Goal: Task Accomplishment & Management: Use online tool/utility

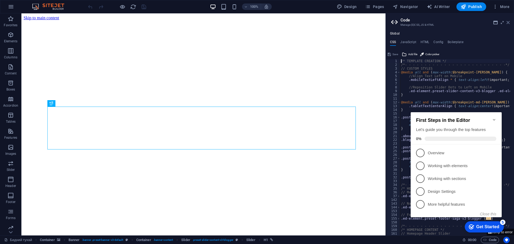
click at [509, 20] on h2 "Code" at bounding box center [454, 20] width 109 height 5
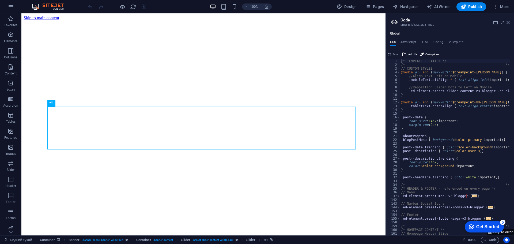
click at [508, 23] on icon at bounding box center [507, 22] width 3 height 4
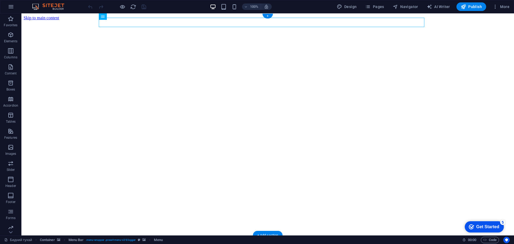
click at [268, 242] on figure at bounding box center [268, 242] width 488 height 0
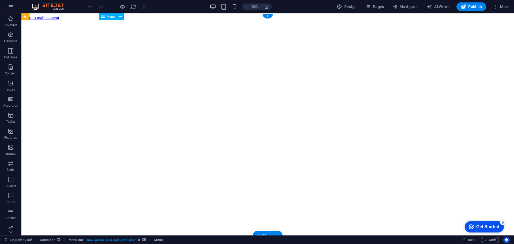
click at [108, 17] on span "Menu" at bounding box center [111, 16] width 8 height 3
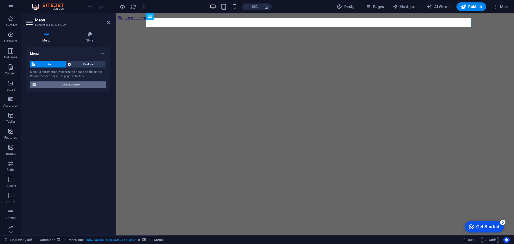
click at [77, 83] on span "Manage pages" at bounding box center [71, 84] width 66 height 6
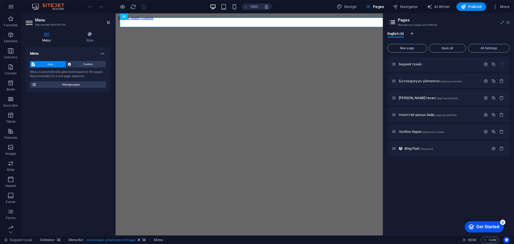
click at [509, 21] on icon at bounding box center [507, 22] width 3 height 4
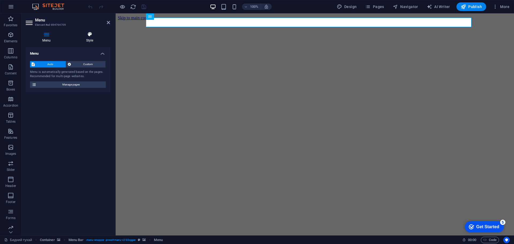
click at [91, 37] on h4 "Style" at bounding box center [89, 37] width 41 height 11
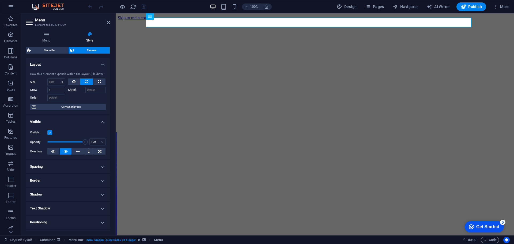
click at [126, 242] on figure at bounding box center [315, 242] width 394 height 0
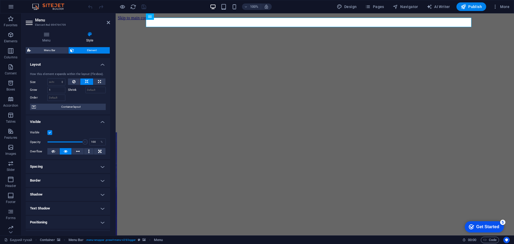
click at [129, 242] on figure at bounding box center [315, 242] width 394 height 0
select select "%"
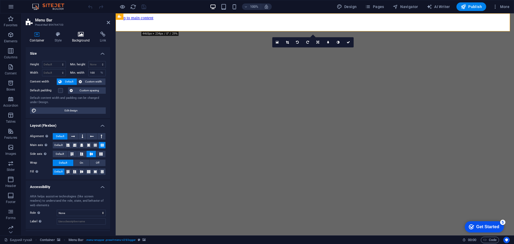
click at [75, 36] on icon at bounding box center [81, 34] width 26 height 5
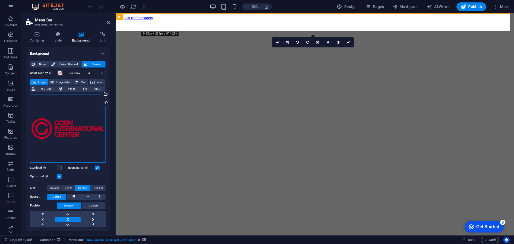
click at [82, 140] on div "Drag files here, click to choose files or select files from Files or our free s…" at bounding box center [68, 128] width 76 height 68
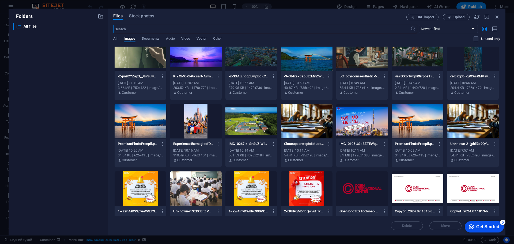
scroll to position [53, 0]
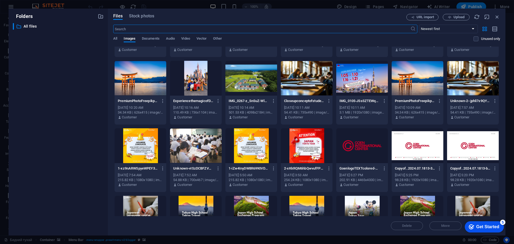
click at [368, 151] on div at bounding box center [362, 145] width 52 height 35
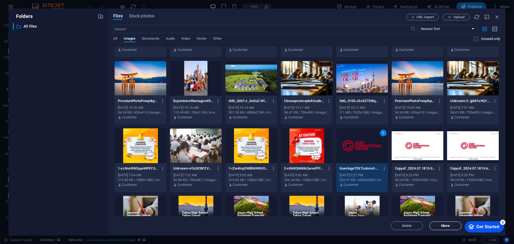
click at [453, 224] on span "Move" at bounding box center [444, 225] width 27 height 3
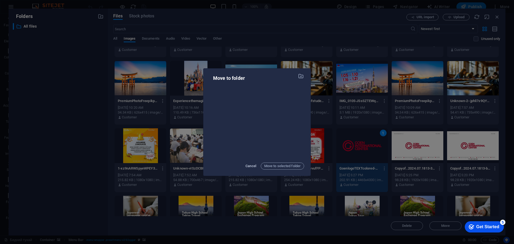
click at [254, 168] on span "Cancel" at bounding box center [250, 166] width 11 height 6
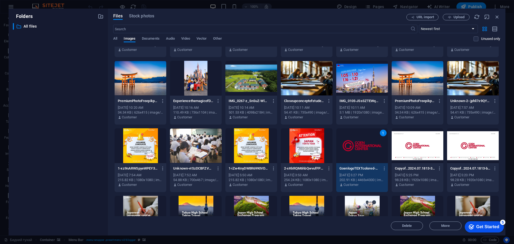
click at [252, 164] on div "1-iZw4InyDW8R6990VDVyTcg.jpeg 1-iZw4InyDW8R6990VDVyTcg.jpeg [DATE] 5:50 AM 215.…" at bounding box center [251, 176] width 52 height 27
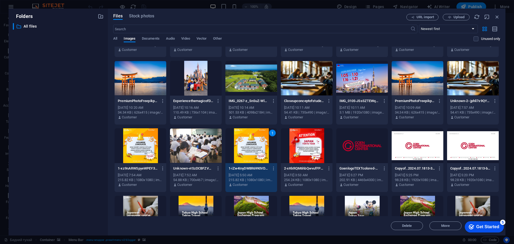
click at [254, 149] on div "1" at bounding box center [251, 145] width 52 height 35
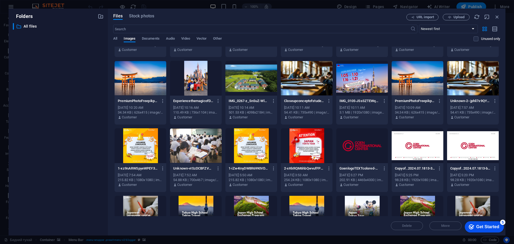
click at [498, 20] on div "URL import Upload" at bounding box center [453, 17] width 94 height 6
click at [498, 19] on icon "button" at bounding box center [497, 17] width 6 height 6
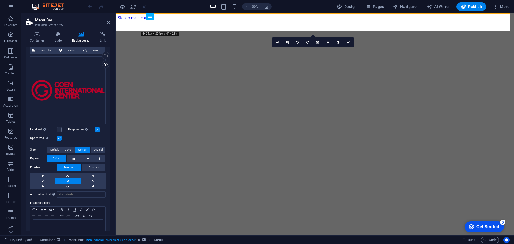
scroll to position [37, 0]
click at [49, 179] on link at bounding box center [42, 181] width 25 height 5
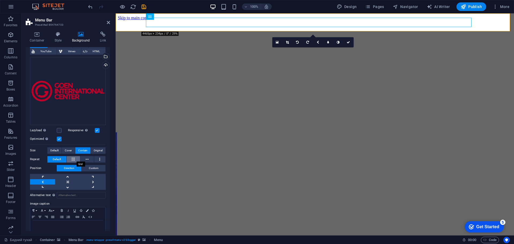
click at [77, 157] on button at bounding box center [74, 159] width 14 height 6
click at [76, 157] on button at bounding box center [74, 159] width 14 height 6
click at [62, 158] on button "Default" at bounding box center [56, 159] width 19 height 6
click at [88, 160] on button at bounding box center [87, 159] width 14 height 6
click at [71, 160] on button at bounding box center [74, 159] width 14 height 6
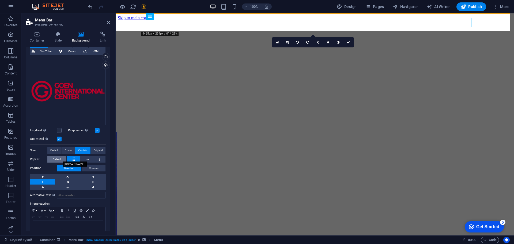
click at [62, 159] on button "Default" at bounding box center [56, 159] width 19 height 6
click at [99, 159] on icon at bounding box center [99, 159] width 1 height 6
click at [58, 160] on span "Default" at bounding box center [57, 159] width 8 height 6
click at [74, 179] on link at bounding box center [67, 181] width 25 height 5
click at [44, 179] on link at bounding box center [42, 181] width 25 height 5
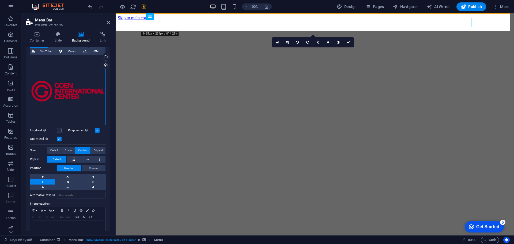
click at [83, 79] on div "Drag files here, click to choose files or select files from Files or our free s…" at bounding box center [68, 91] width 76 height 68
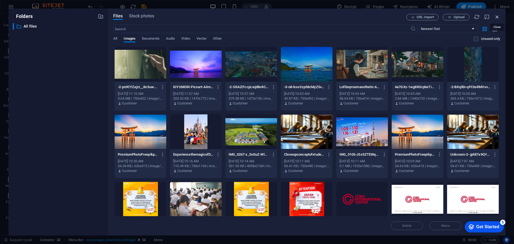
drag, startPoint x: 497, startPoint y: 19, endPoint x: 340, endPoint y: 29, distance: 157.1
click at [497, 19] on icon "button" at bounding box center [497, 17] width 6 height 6
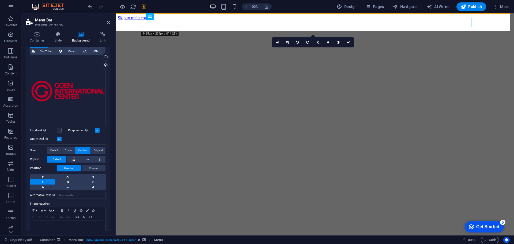
click at [129, 242] on figure at bounding box center [315, 242] width 394 height 0
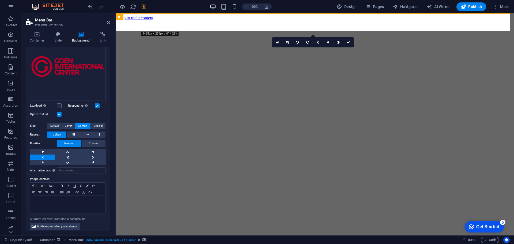
scroll to position [64, 0]
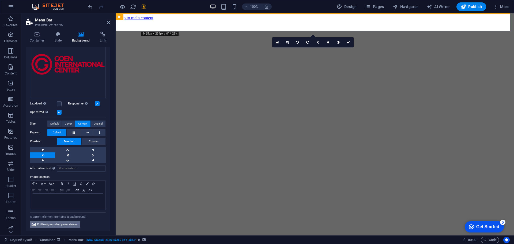
click at [73, 225] on span "Edit background on parent element" at bounding box center [57, 224] width 41 height 6
select select "ms"
select select "s"
select select "progressive"
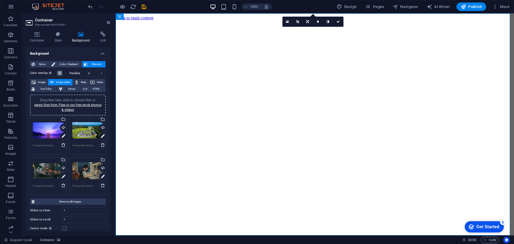
click at [127, 242] on figure at bounding box center [315, 242] width 394 height 0
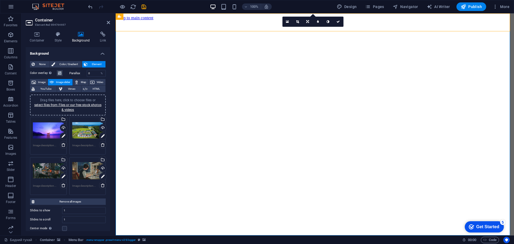
click at [123, 242] on figure at bounding box center [315, 242] width 394 height 0
click at [69, 66] on span "Color / Gradient" at bounding box center [69, 64] width 24 height 6
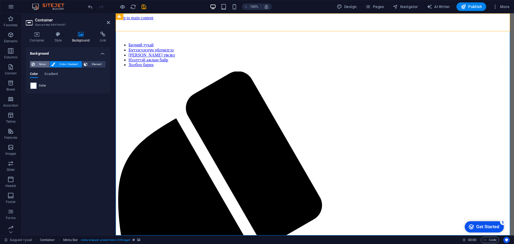
click at [42, 66] on span "None" at bounding box center [42, 64] width 12 height 6
click at [100, 63] on span "Element" at bounding box center [96, 64] width 15 height 6
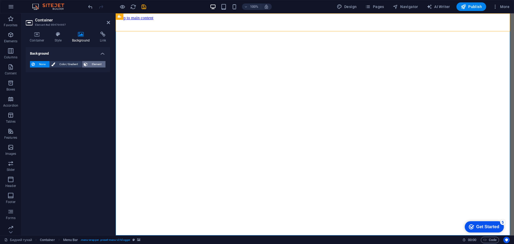
select select "ms"
select select "s"
select select "progressive"
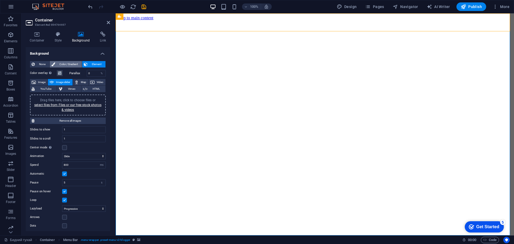
click at [65, 62] on span "Color / Gradient" at bounding box center [69, 64] width 24 height 6
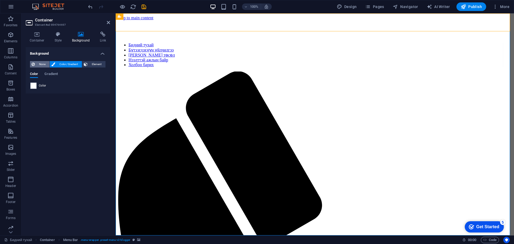
click at [46, 63] on span "None" at bounding box center [42, 64] width 12 height 6
click at [89, 63] on button "Element" at bounding box center [93, 64] width 23 height 6
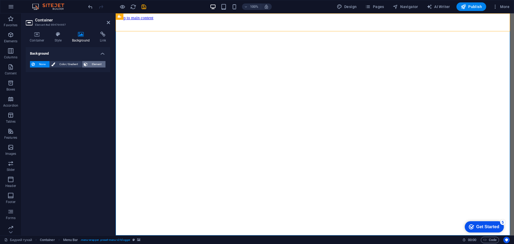
select select "ms"
select select "s"
select select "progressive"
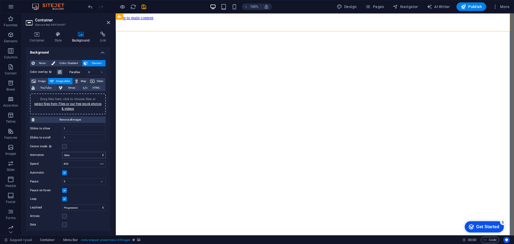
scroll to position [0, 0]
click at [40, 81] on span "Image" at bounding box center [41, 82] width 9 height 6
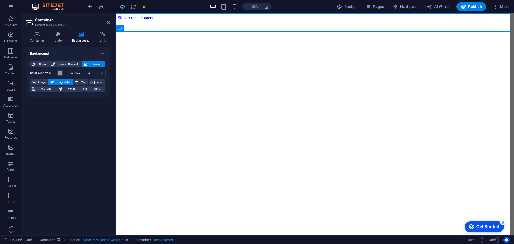
click at [126, 242] on figure at bounding box center [315, 242] width 394 height 0
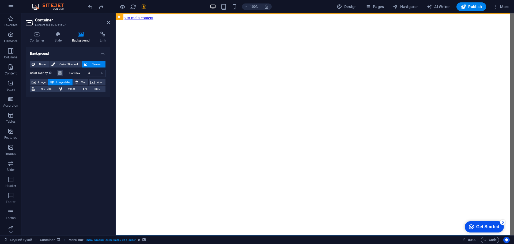
click at [124, 242] on figure at bounding box center [315, 242] width 394 height 0
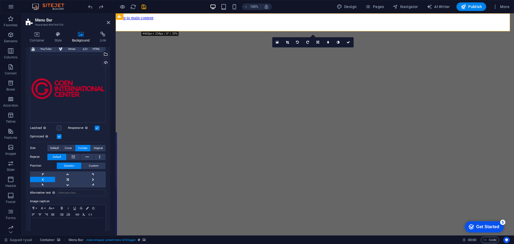
scroll to position [53, 0]
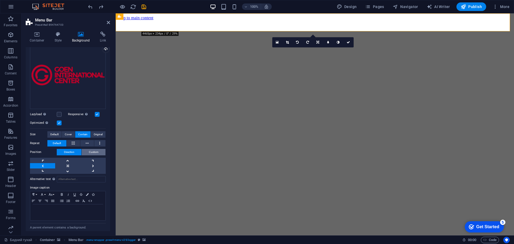
click at [90, 150] on span "Custom" at bounding box center [94, 152] width 10 height 6
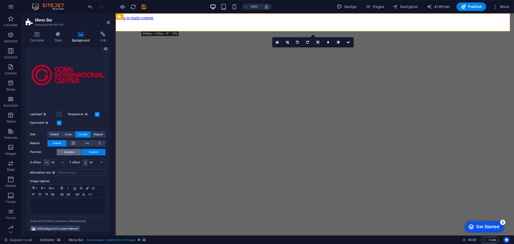
click at [76, 149] on button "Direction" at bounding box center [69, 152] width 25 height 6
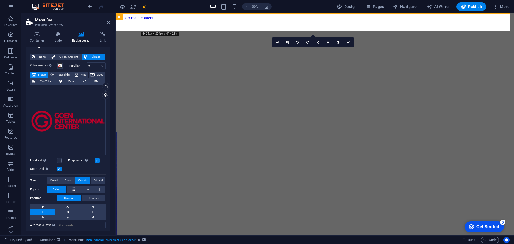
scroll to position [0, 0]
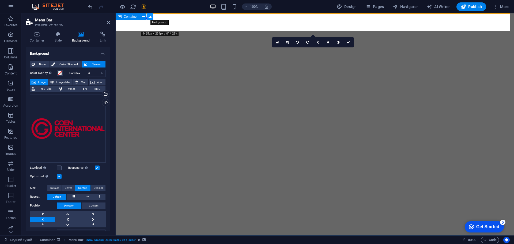
click at [151, 16] on icon at bounding box center [150, 17] width 4 height 6
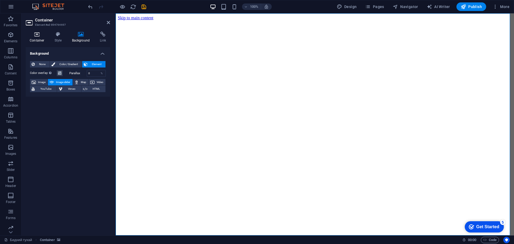
click at [42, 33] on icon at bounding box center [37, 34] width 23 height 5
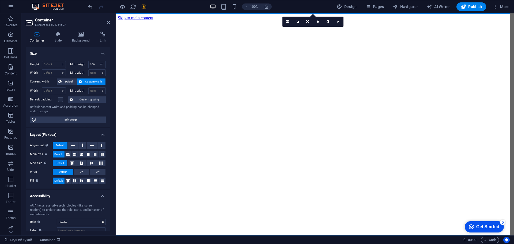
click at [130, 242] on figure at bounding box center [315, 242] width 394 height 0
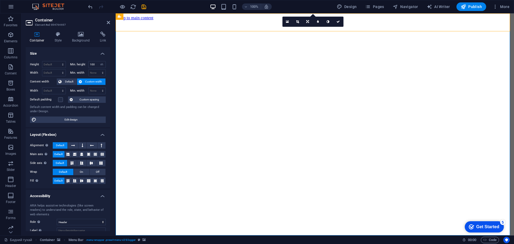
click at [128, 242] on figure at bounding box center [315, 242] width 394 height 0
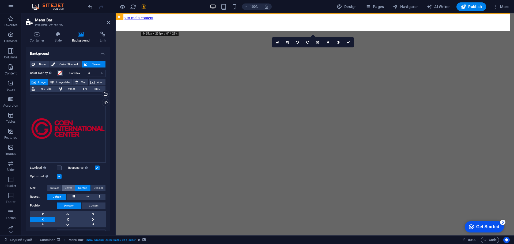
click at [73, 186] on button "Cover" at bounding box center [68, 188] width 13 height 6
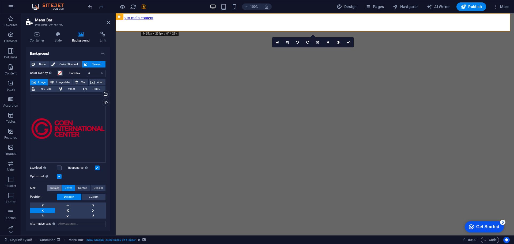
click at [57, 186] on span "Default" at bounding box center [54, 188] width 8 height 6
click at [98, 188] on span "Original" at bounding box center [98, 188] width 9 height 6
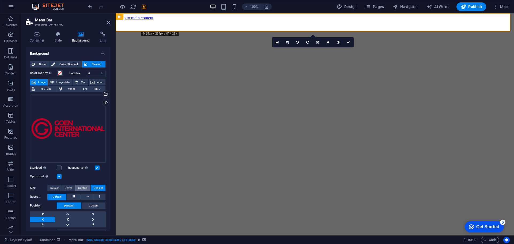
click at [85, 186] on span "Contain" at bounding box center [82, 188] width 9 height 6
click at [57, 81] on span "Image slider" at bounding box center [62, 82] width 15 height 6
select select "ms"
select select "s"
select select "progressive"
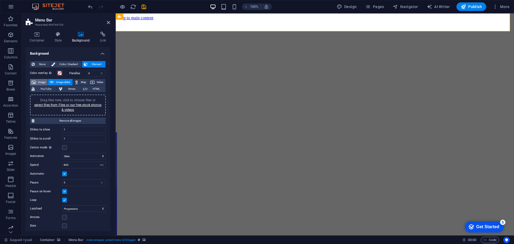
click at [41, 82] on span "Image" at bounding box center [41, 82] width 9 height 6
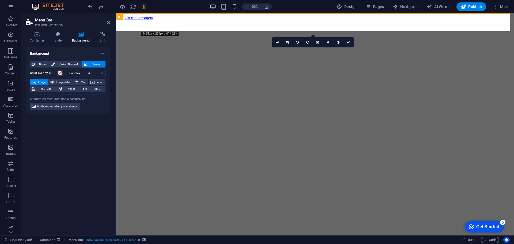
click at [128, 242] on figure at bounding box center [315, 242] width 394 height 0
click at [72, 108] on span "Edit background on parent element" at bounding box center [57, 106] width 41 height 6
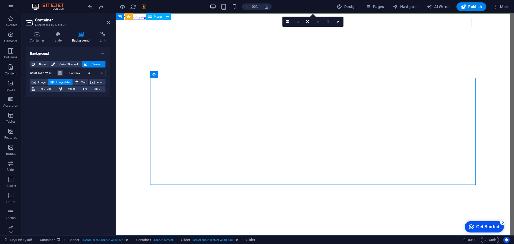
click at [192, 242] on figure at bounding box center [315, 242] width 394 height 0
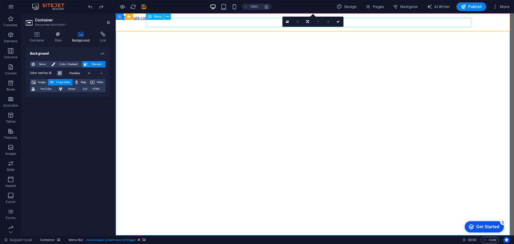
drag, startPoint x: 156, startPoint y: 18, endPoint x: 6, endPoint y: 15, distance: 149.8
click at [156, 18] on span "Menu" at bounding box center [158, 16] width 8 height 3
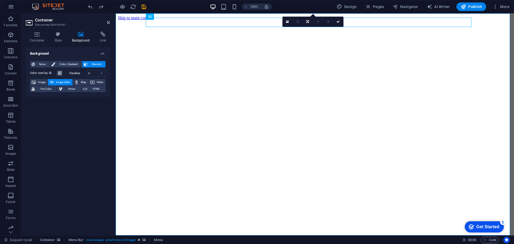
click at [134, 242] on figure at bounding box center [315, 242] width 394 height 0
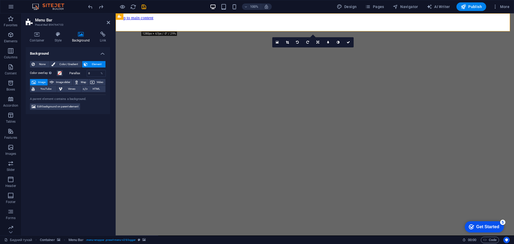
click at [134, 242] on figure at bounding box center [315, 242] width 394 height 0
click at [43, 64] on span "None" at bounding box center [42, 64] width 12 height 6
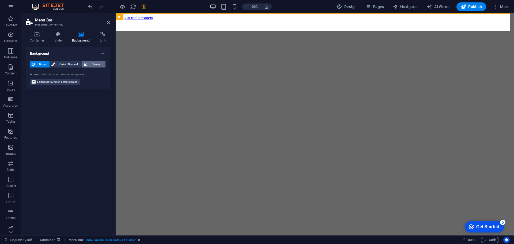
click at [97, 62] on span "Element" at bounding box center [96, 64] width 15 height 6
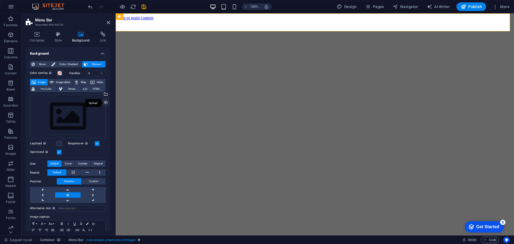
click at [104, 99] on div "Upload" at bounding box center [105, 103] width 8 height 8
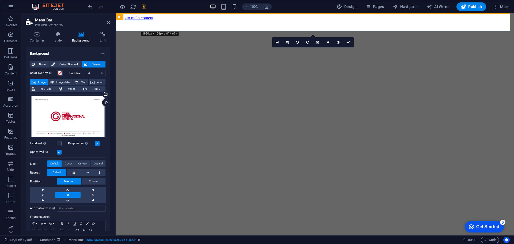
click at [137, 242] on figure at bounding box center [315, 242] width 394 height 0
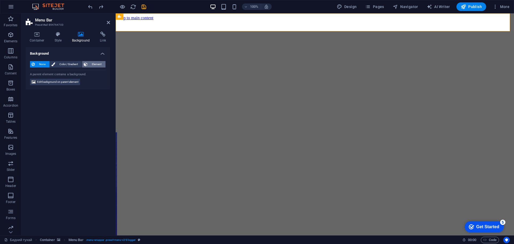
click at [92, 65] on span "Element" at bounding box center [96, 64] width 15 height 6
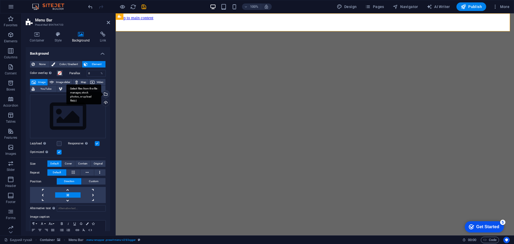
click at [106, 95] on div "Select files from the file manager, stock photos, or upload file(s)" at bounding box center [105, 94] width 8 height 8
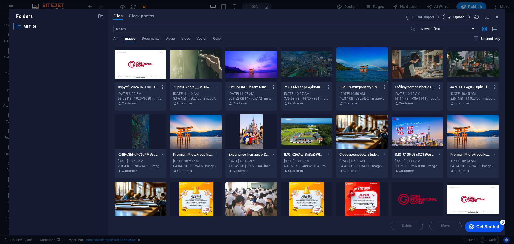
click at [457, 16] on span "Upload" at bounding box center [458, 17] width 11 height 3
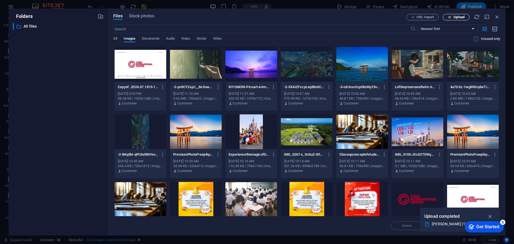
click at [461, 18] on span "Upload" at bounding box center [458, 17] width 11 height 3
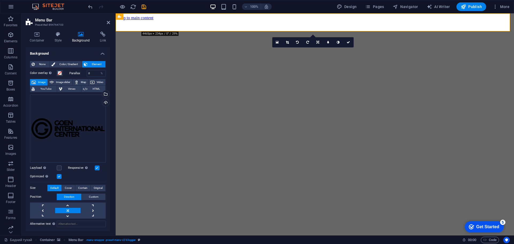
click at [484, 242] on figure at bounding box center [315, 242] width 394 height 0
click at [95, 88] on span "HTML" at bounding box center [96, 89] width 15 height 6
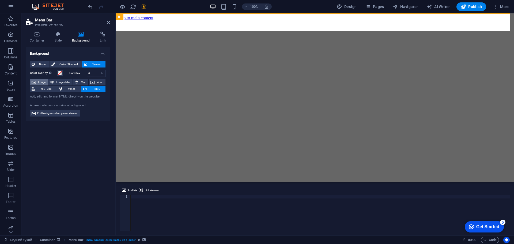
click at [42, 81] on span "Image" at bounding box center [41, 82] width 9 height 6
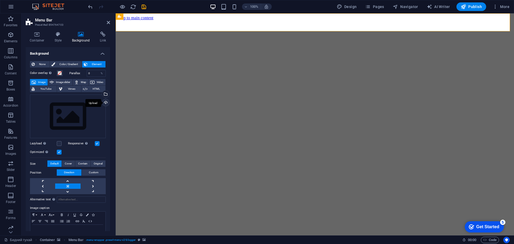
click at [103, 102] on div "Upload" at bounding box center [105, 103] width 8 height 8
click at [106, 102] on div "Upload" at bounding box center [105, 103] width 8 height 8
click at [104, 96] on div "Select files from the file manager, stock photos, or upload file(s)" at bounding box center [105, 94] width 8 height 8
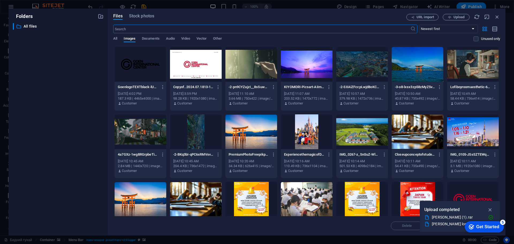
click at [139, 62] on div at bounding box center [140, 64] width 52 height 35
click at [139, 62] on div "1" at bounding box center [140, 64] width 52 height 35
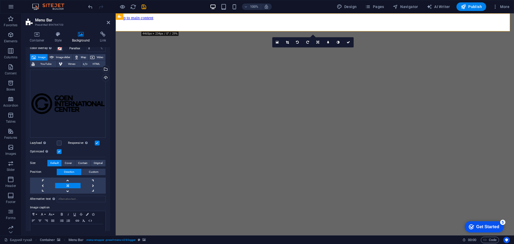
scroll to position [27, 0]
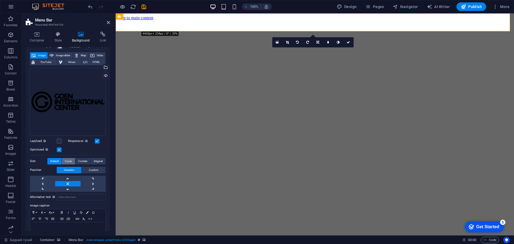
click at [67, 160] on span "Cover" at bounding box center [68, 161] width 7 height 6
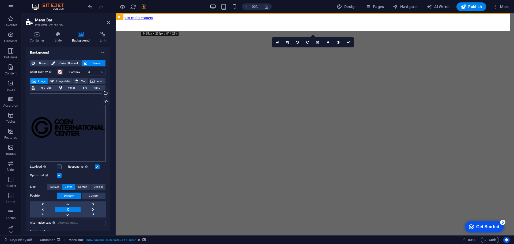
scroll to position [0, 0]
click at [69, 205] on link at bounding box center [67, 204] width 25 height 5
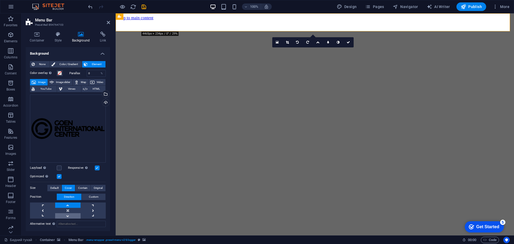
click at [71, 215] on link at bounding box center [67, 215] width 25 height 5
click at [69, 210] on link at bounding box center [67, 210] width 25 height 5
click at [46, 209] on link at bounding box center [42, 210] width 25 height 5
click at [69, 208] on link at bounding box center [67, 210] width 25 height 5
click at [94, 204] on link at bounding box center [93, 204] width 25 height 5
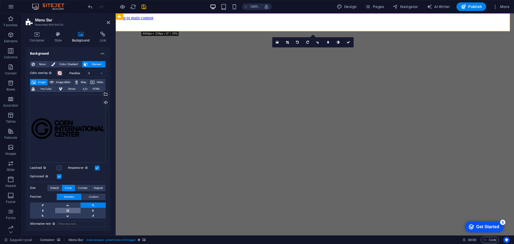
click at [73, 208] on link at bounding box center [67, 210] width 25 height 5
click at [44, 203] on link at bounding box center [42, 204] width 25 height 5
click at [64, 208] on link at bounding box center [67, 210] width 25 height 5
click at [77, 127] on div "Drag files here, click to choose files or select files from Files or our free s…" at bounding box center [68, 128] width 76 height 68
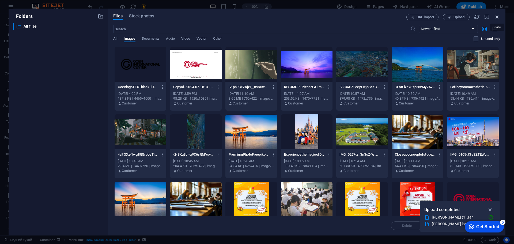
drag, startPoint x: 496, startPoint y: 17, endPoint x: 307, endPoint y: 49, distance: 191.0
click at [496, 17] on icon "button" at bounding box center [497, 17] width 6 height 6
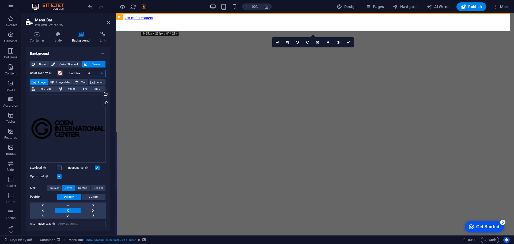
click at [93, 75] on input "0" at bounding box center [96, 73] width 19 height 6
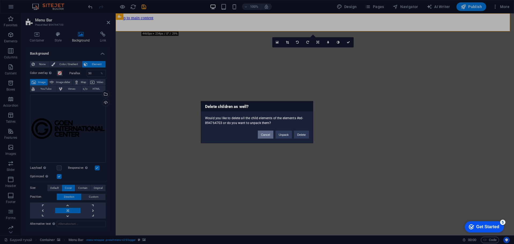
drag, startPoint x: 268, startPoint y: 135, endPoint x: 96, endPoint y: 102, distance: 174.5
click at [268, 135] on button "Cancel" at bounding box center [266, 134] width 16 height 8
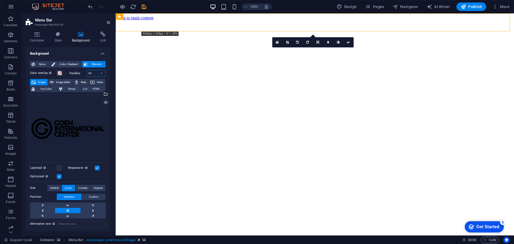
click at [93, 71] on input "50" at bounding box center [96, 73] width 19 height 6
type input "5"
type input "0"
click at [93, 71] on input "0" at bounding box center [96, 73] width 19 height 6
type input "5"
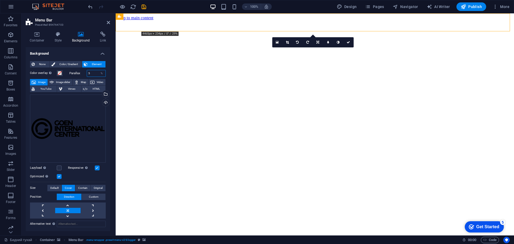
click at [93, 71] on input "5" at bounding box center [96, 73] width 19 height 6
type input "10"
click at [101, 75] on div "%" at bounding box center [101, 73] width 7 height 6
click at [95, 73] on input "10" at bounding box center [96, 73] width 19 height 6
click at [105, 71] on div "None Color / Gradient Element Stretch background to full-width Color overlay Pl…" at bounding box center [68, 172] width 84 height 231
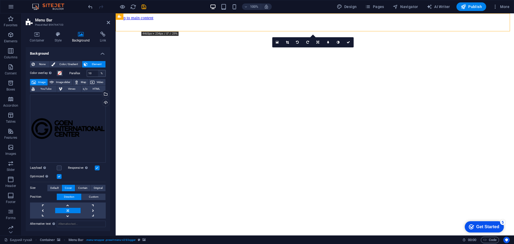
click at [101, 71] on div "%" at bounding box center [101, 73] width 7 height 6
click at [93, 73] on input "10" at bounding box center [96, 73] width 19 height 6
click at [96, 73] on input "20" at bounding box center [96, 73] width 19 height 6
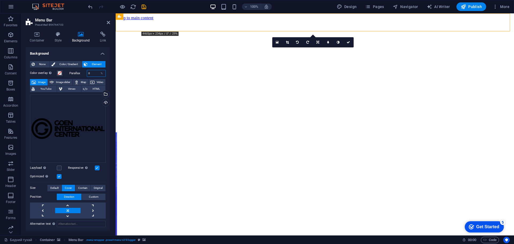
type input "0"
click at [59, 167] on label at bounding box center [59, 167] width 5 height 5
click at [0, 0] on input "Lazyload Loading images after the page loads improves page speed." at bounding box center [0, 0] width 0 height 0
click at [58, 165] on label at bounding box center [59, 167] width 5 height 5
click at [0, 0] on input "Lazyload Loading images after the page loads improves page speed." at bounding box center [0, 0] width 0 height 0
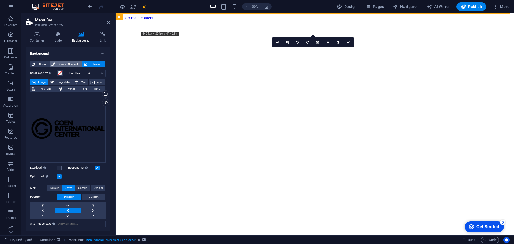
click at [74, 63] on span "Color / Gradient" at bounding box center [69, 64] width 24 height 6
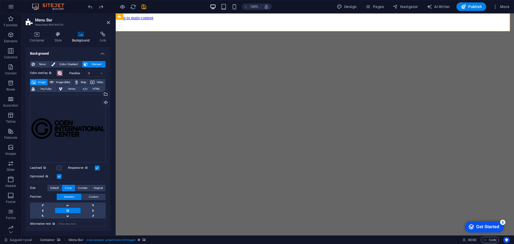
click at [60, 72] on span at bounding box center [60, 73] width 4 height 4
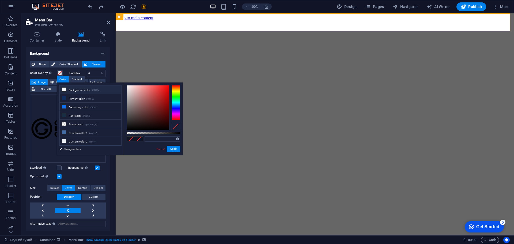
click at [64, 90] on icon at bounding box center [64, 89] width 4 height 4
type input "#f8f9fa"
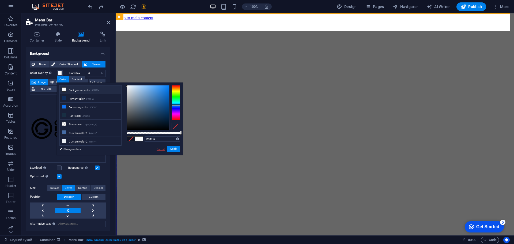
click at [163, 149] on link "Cancel" at bounding box center [160, 149] width 9 height 4
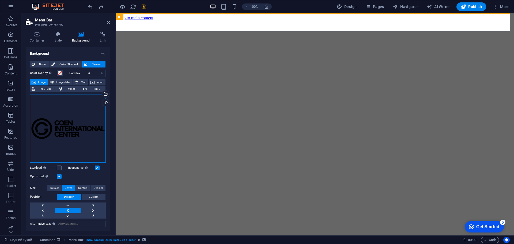
drag, startPoint x: 80, startPoint y: 125, endPoint x: 80, endPoint y: 129, distance: 4.6
click at [80, 129] on div "Drag files here, click to choose files or select files from Files or our free s…" at bounding box center [68, 128] width 76 height 68
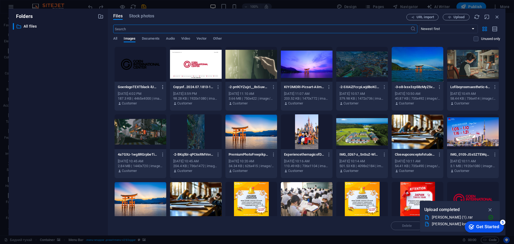
click at [162, 87] on icon "button" at bounding box center [162, 87] width 5 height 5
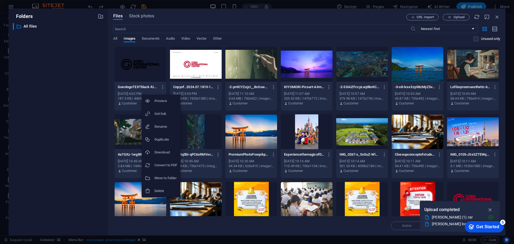
click at [494, 19] on div at bounding box center [257, 122] width 514 height 244
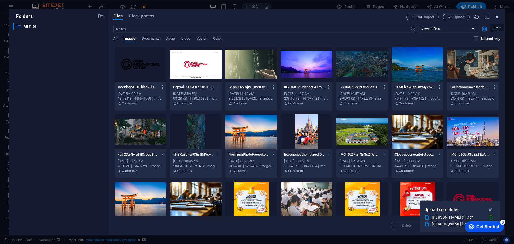
click at [497, 18] on icon "button" at bounding box center [497, 17] width 6 height 6
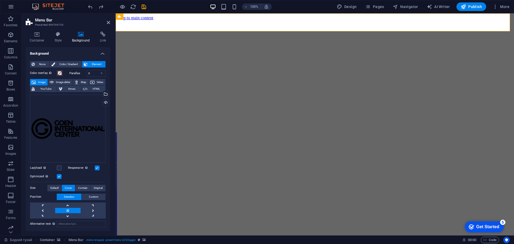
click at [138, 242] on figure at bounding box center [315, 242] width 394 height 0
click at [148, 17] on button at bounding box center [150, 16] width 6 height 6
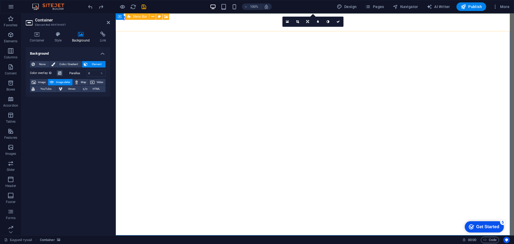
click at [492, 242] on figure at bounding box center [315, 242] width 394 height 0
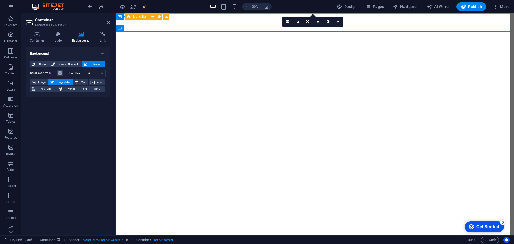
click at [492, 242] on figure at bounding box center [315, 242] width 394 height 0
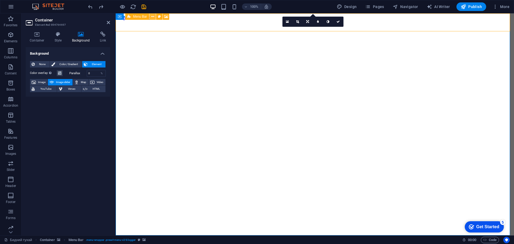
click at [154, 16] on icon at bounding box center [152, 17] width 3 height 6
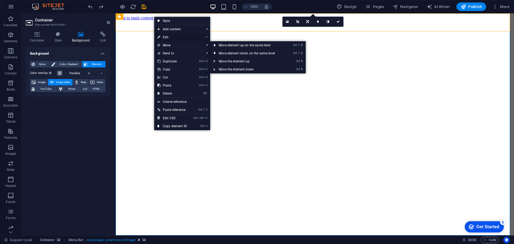
click at [189, 38] on link "⏎ Edit" at bounding box center [172, 37] width 36 height 8
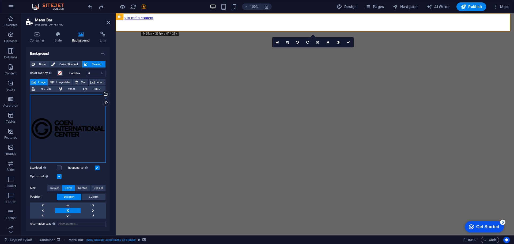
click at [85, 138] on div "Drag files here, click to choose files or select files from Files or our free s…" at bounding box center [68, 128] width 76 height 68
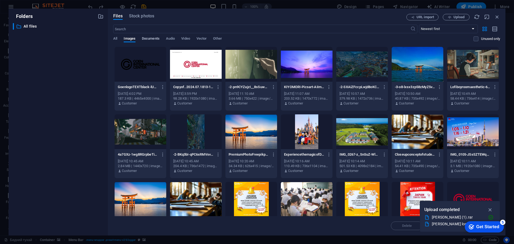
click at [154, 40] on span "Documents" at bounding box center [151, 38] width 18 height 7
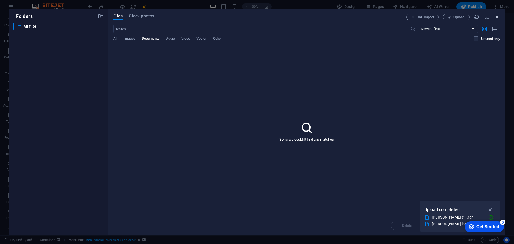
click at [498, 19] on icon "button" at bounding box center [497, 17] width 6 height 6
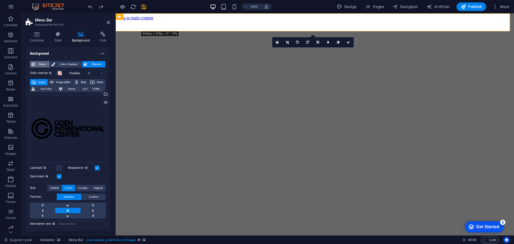
click at [41, 63] on span "None" at bounding box center [42, 64] width 12 height 6
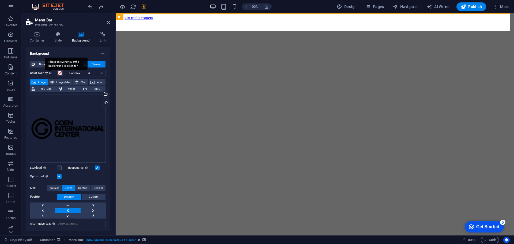
click at [48, 67] on div "Places an overlay over the background to colorize it" at bounding box center [66, 64] width 43 height 12
click at [57, 70] on button "Color overlay Places an overlay over the background to colorize it" at bounding box center [60, 73] width 6 height 6
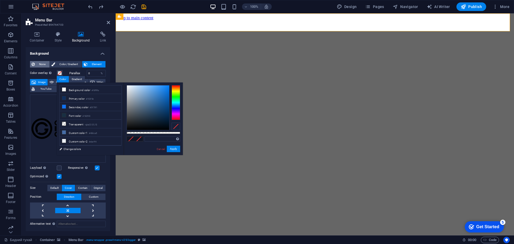
click at [44, 64] on span "None" at bounding box center [42, 64] width 12 height 6
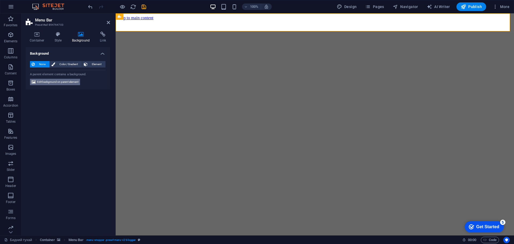
click at [57, 81] on span "Edit background on parent element" at bounding box center [57, 82] width 41 height 6
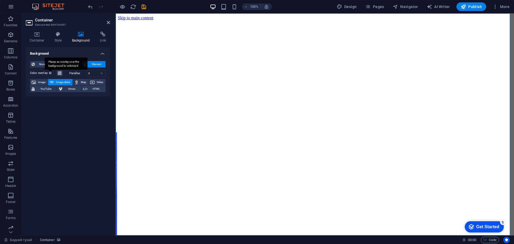
click at [45, 63] on div "Places an overlay over the background to colorize it" at bounding box center [66, 64] width 43 height 12
click at [57, 70] on button "Color overlay Places an overlay over the background to colorize it" at bounding box center [60, 73] width 6 height 6
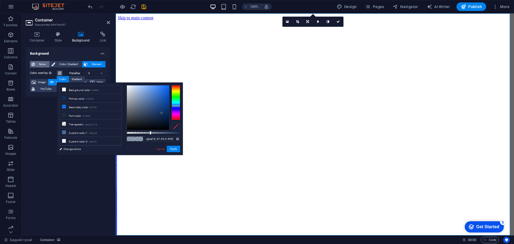
click at [41, 63] on span "None" at bounding box center [42, 64] width 12 height 6
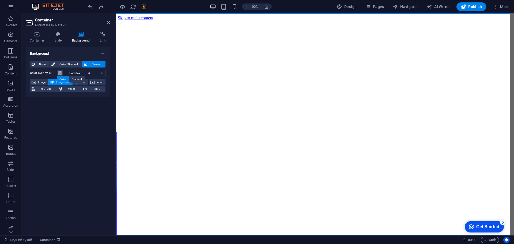
click at [496, 242] on figure at bounding box center [315, 242] width 394 height 0
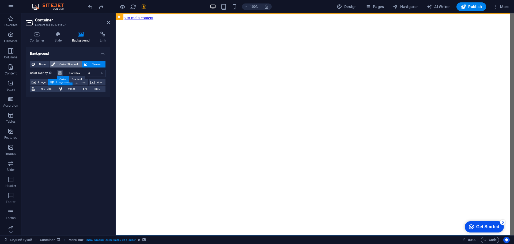
click at [78, 65] on span "Color / Gradient" at bounding box center [69, 64] width 24 height 6
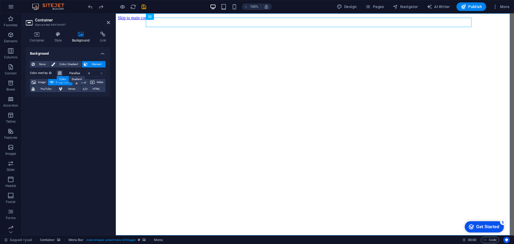
click at [141, 242] on figure at bounding box center [315, 242] width 394 height 0
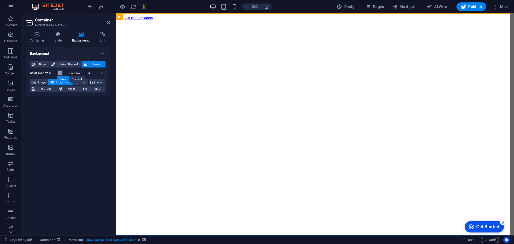
click at [141, 242] on figure at bounding box center [315, 242] width 394 height 0
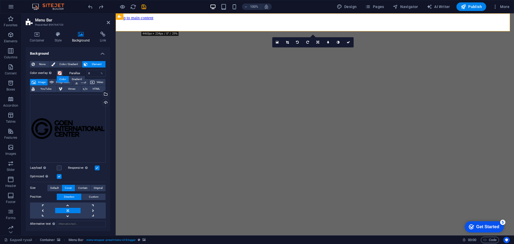
click at [97, 167] on label at bounding box center [97, 167] width 5 height 5
click at [0, 0] on input "Responsive Automatically load retina image and smartphone optimized sizes." at bounding box center [0, 0] width 0 height 0
click at [62, 175] on div "Optimized Images are compressed to improve page speed." at bounding box center [68, 176] width 76 height 6
click at [61, 175] on label at bounding box center [59, 176] width 5 height 5
click at [0, 0] on input "Optimized Images are compressed to improve page speed." at bounding box center [0, 0] width 0 height 0
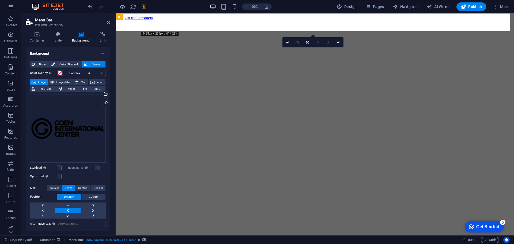
click at [65, 173] on div "Optimized Images are compressed to improve page speed." at bounding box center [68, 176] width 76 height 6
click at [60, 174] on label at bounding box center [59, 176] width 5 height 5
click at [0, 0] on input "Optimized Images are compressed to improve page speed." at bounding box center [0, 0] width 0 height 0
click at [60, 167] on label at bounding box center [59, 167] width 5 height 5
click at [0, 0] on input "Lazyload Loading images after the page loads improves page speed." at bounding box center [0, 0] width 0 height 0
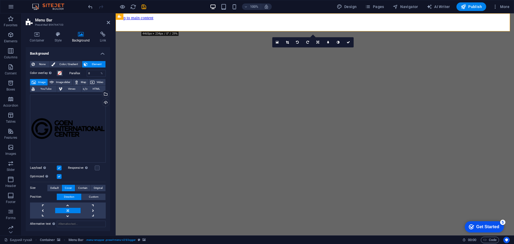
click at [59, 175] on label at bounding box center [59, 176] width 5 height 5
click at [0, 0] on input "Optimized Images are compressed to improve page speed." at bounding box center [0, 0] width 0 height 0
click at [61, 167] on label at bounding box center [59, 167] width 5 height 5
click at [0, 0] on input "Lazyload Loading images after the page loads improves page speed." at bounding box center [0, 0] width 0 height 0
click at [66, 174] on div "Optimized Images are compressed to improve page speed." at bounding box center [68, 176] width 76 height 6
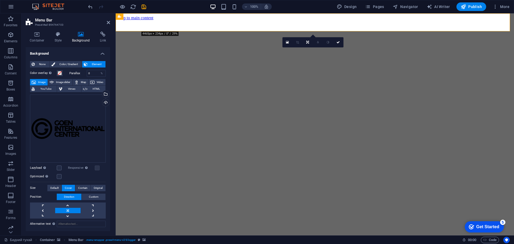
click at [59, 173] on div "Optimized Images are compressed to improve page speed." at bounding box center [68, 176] width 76 height 6
click at [59, 175] on label at bounding box center [59, 176] width 5 height 5
click at [0, 0] on input "Optimized Images are compressed to improve page speed." at bounding box center [0, 0] width 0 height 0
click at [95, 168] on label at bounding box center [97, 167] width 5 height 5
click at [0, 0] on input "Responsive Automatically load retina image and smartphone optimized sizes." at bounding box center [0, 0] width 0 height 0
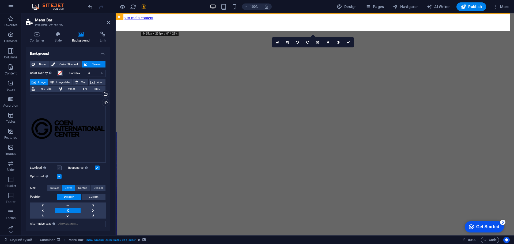
click at [59, 166] on label at bounding box center [59, 167] width 5 height 5
click at [0, 0] on input "Lazyload Loading images after the page loads improves page speed." at bounding box center [0, 0] width 0 height 0
click at [59, 166] on label at bounding box center [59, 167] width 5 height 5
click at [0, 0] on input "Lazyload Loading images after the page loads improves page speed." at bounding box center [0, 0] width 0 height 0
click at [95, 72] on input "0" at bounding box center [96, 73] width 19 height 6
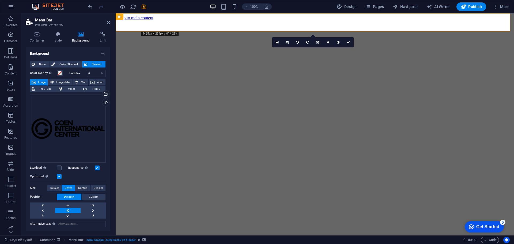
click at [106, 145] on div "None Color / Gradient Element Stretch background to full-width Color overlay Pl…" at bounding box center [68, 172] width 84 height 231
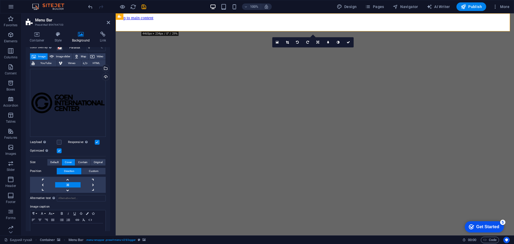
scroll to position [27, 0]
click at [86, 159] on span "Contain" at bounding box center [82, 161] width 9 height 6
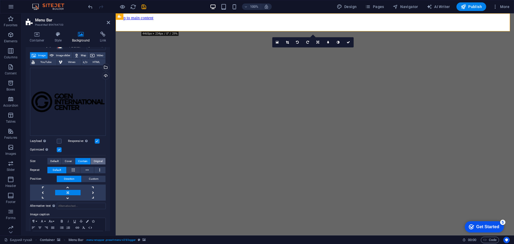
click at [101, 161] on span "Original" at bounding box center [98, 161] width 9 height 6
click at [59, 160] on button "Default" at bounding box center [54, 161] width 14 height 6
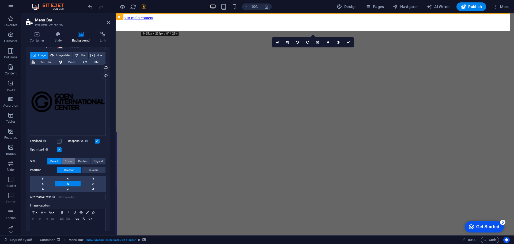
click at [71, 160] on span "Cover" at bounding box center [68, 161] width 7 height 6
click at [63, 161] on button "Cover" at bounding box center [68, 161] width 13 height 6
click at [56, 161] on span "Default" at bounding box center [54, 161] width 8 height 6
click at [67, 160] on span "Cover" at bounding box center [68, 161] width 7 height 6
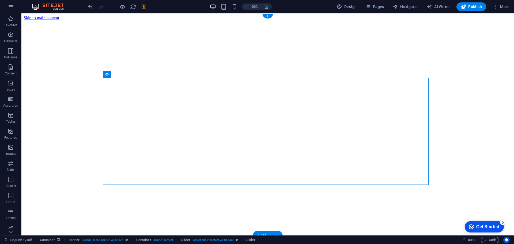
click at [123, 242] on figure at bounding box center [268, 242] width 488 height 0
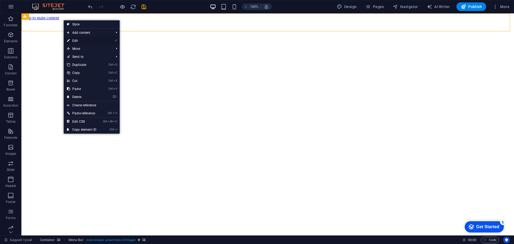
click at [108, 41] on li "⏎ Edit" at bounding box center [92, 41] width 56 height 8
click at [74, 39] on link "⏎ Edit" at bounding box center [82, 41] width 36 height 8
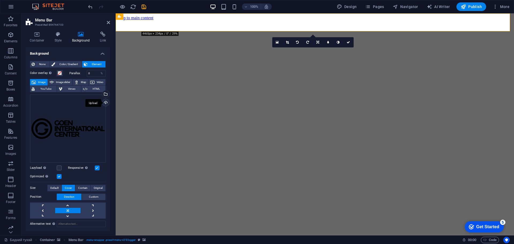
click at [105, 100] on div "Upload" at bounding box center [105, 103] width 8 height 8
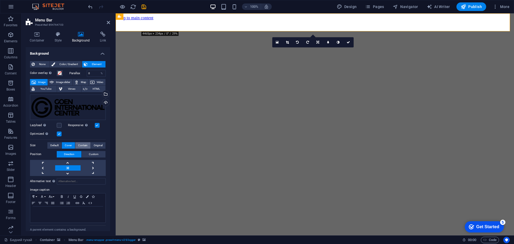
click at [85, 144] on span "Contain" at bounding box center [82, 145] width 9 height 6
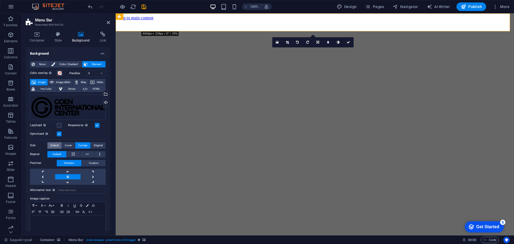
click at [60, 145] on button "Default" at bounding box center [54, 145] width 14 height 6
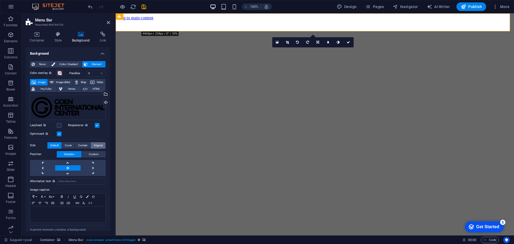
click at [100, 146] on span "Original" at bounding box center [98, 145] width 9 height 6
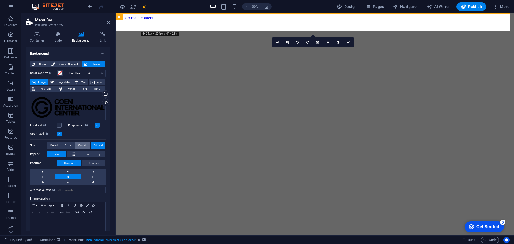
click at [85, 146] on span "Contain" at bounding box center [82, 145] width 9 height 6
click at [71, 146] on span "Cover" at bounding box center [68, 145] width 7 height 6
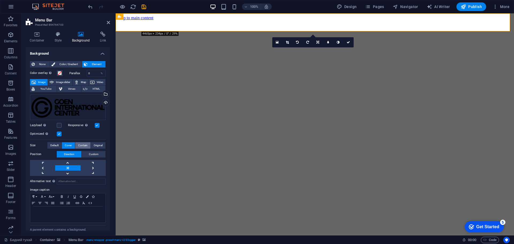
click at [81, 145] on span "Contain" at bounding box center [82, 145] width 9 height 6
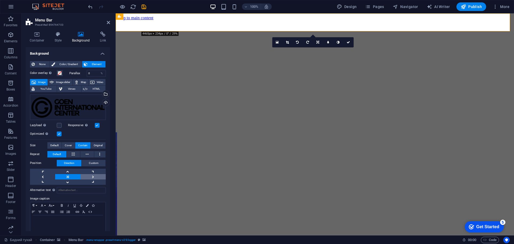
click at [92, 176] on link at bounding box center [93, 176] width 25 height 5
click at [49, 176] on link at bounding box center [42, 176] width 25 height 5
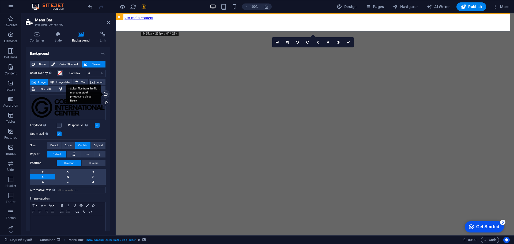
click at [106, 97] on div "Select files from the file manager, stock photos, or upload file(s)" at bounding box center [105, 94] width 8 height 8
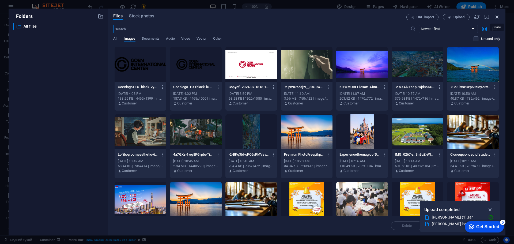
click at [495, 15] on icon "button" at bounding box center [497, 17] width 6 height 6
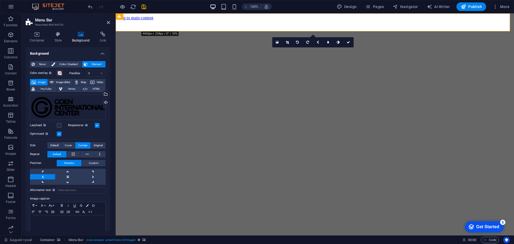
click at [82, 132] on div "Optimized Images are compressed to improve page speed." at bounding box center [68, 134] width 76 height 6
click at [105, 102] on div "Upload" at bounding box center [105, 103] width 8 height 8
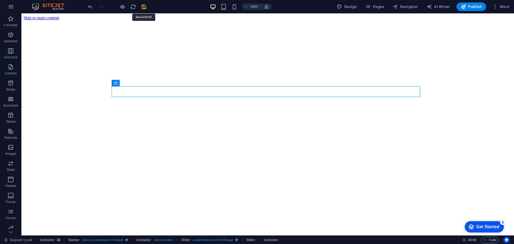
click at [144, 7] on icon "save" at bounding box center [144, 7] width 6 height 6
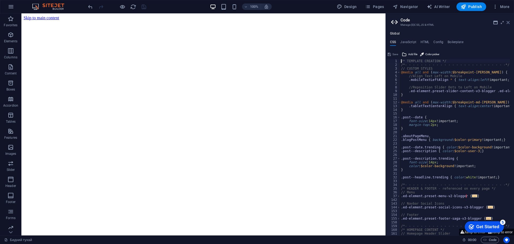
click at [506, 20] on icon at bounding box center [507, 22] width 3 height 4
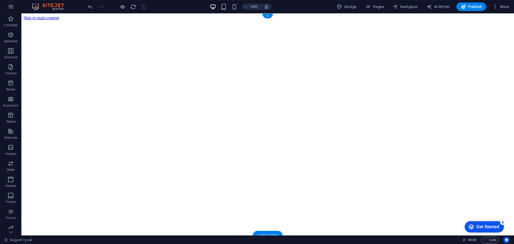
drag, startPoint x: 77, startPoint y: 22, endPoint x: 63, endPoint y: 19, distance: 14.3
click at [77, 242] on figure at bounding box center [268, 242] width 488 height 0
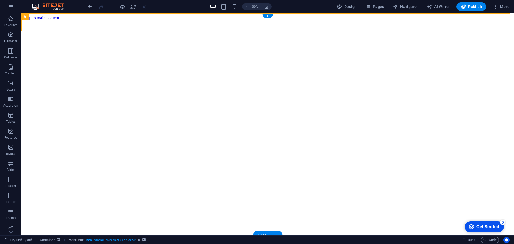
click at [59, 242] on figure at bounding box center [268, 242] width 488 height 0
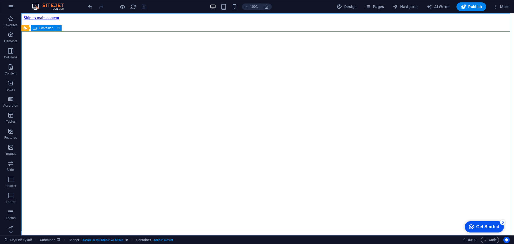
click at [45, 27] on span "Container" at bounding box center [46, 27] width 14 height 3
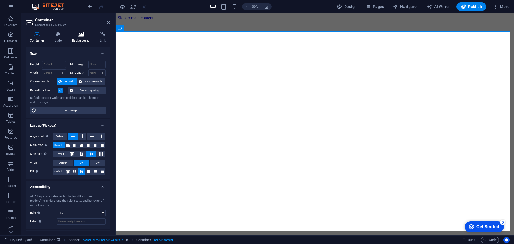
click at [77, 36] on icon at bounding box center [81, 34] width 26 height 5
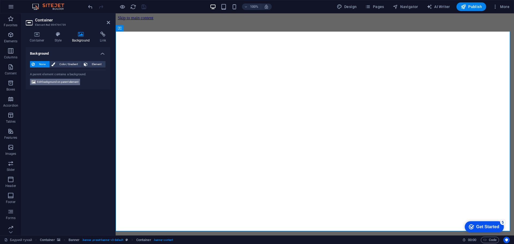
click at [67, 82] on span "Edit background on parent element" at bounding box center [57, 82] width 41 height 6
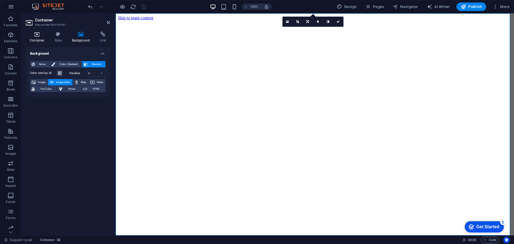
click at [44, 36] on icon at bounding box center [37, 34] width 23 height 5
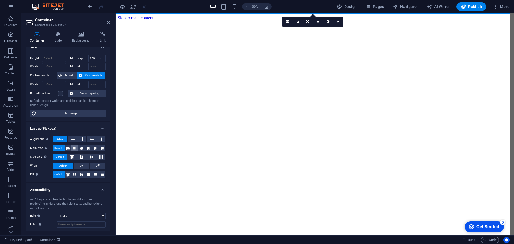
scroll to position [0, 0]
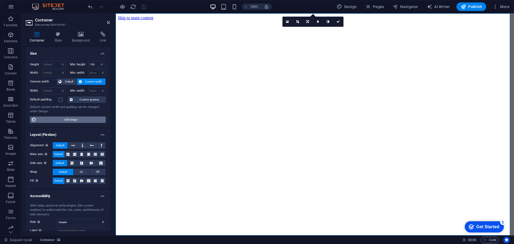
click at [85, 119] on span "Edit design" at bounding box center [71, 119] width 66 height 6
select select "rem"
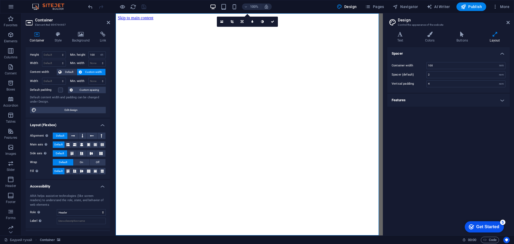
scroll to position [33, 0]
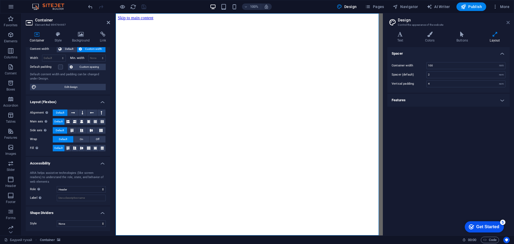
drag, startPoint x: 509, startPoint y: 22, endPoint x: 393, endPoint y: 9, distance: 116.8
click at [509, 22] on icon at bounding box center [507, 22] width 3 height 4
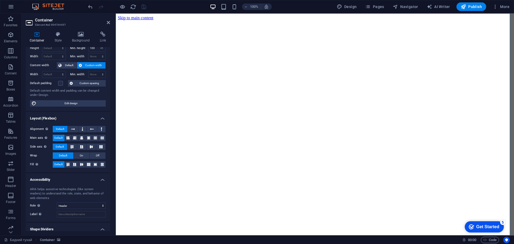
scroll to position [0, 0]
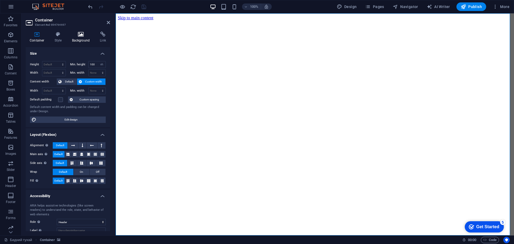
click at [81, 37] on h4 "Background" at bounding box center [82, 37] width 28 height 11
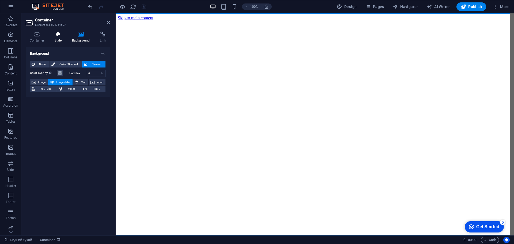
click at [61, 37] on h4 "Style" at bounding box center [59, 37] width 17 height 11
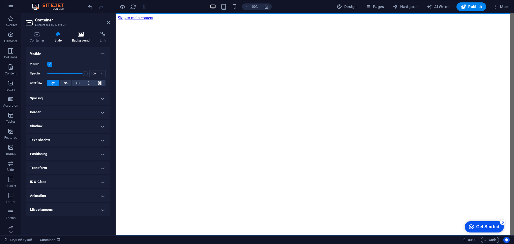
click at [74, 35] on icon at bounding box center [81, 34] width 26 height 5
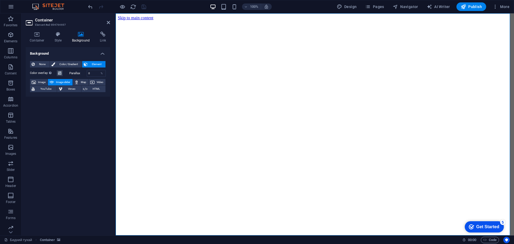
click at [56, 81] on span "Image slider" at bounding box center [62, 82] width 15 height 6
click at [73, 117] on div "Background None Color / Gradient Element Stretch background to full-width Color…" at bounding box center [68, 139] width 84 height 184
click at [41, 83] on span "Image" at bounding box center [41, 82] width 9 height 6
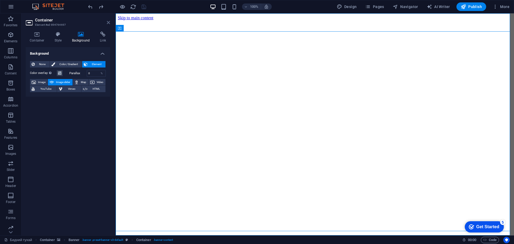
drag, startPoint x: 107, startPoint y: 22, endPoint x: 95, endPoint y: 17, distance: 13.7
click at [107, 22] on icon at bounding box center [108, 22] width 3 height 4
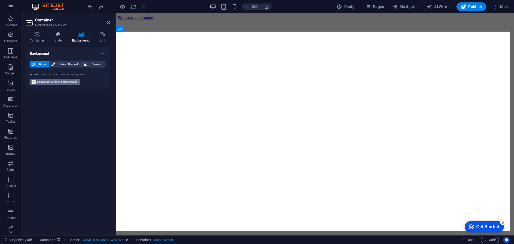
click at [60, 81] on span "Edit background on parent element" at bounding box center [57, 82] width 41 height 6
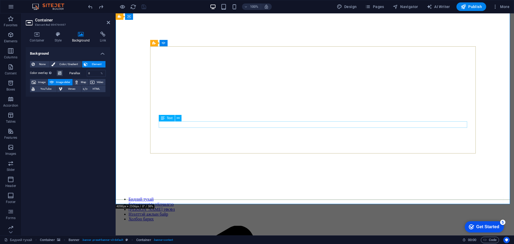
scroll to position [107, 0]
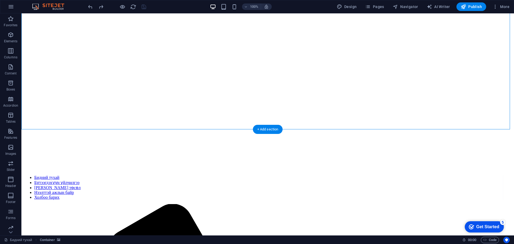
scroll to position [0, 0]
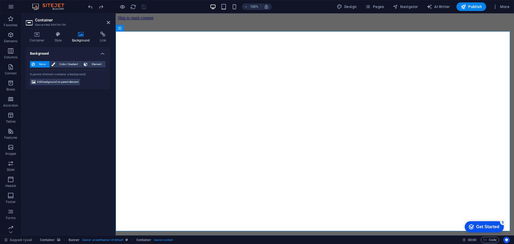
click at [61, 86] on div "None Color / Gradient Element Stretch background to full-width Color overlay Pl…" at bounding box center [68, 73] width 84 height 33
click at [61, 83] on span "Edit background on parent element" at bounding box center [57, 82] width 41 height 6
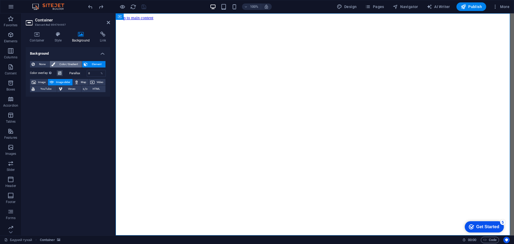
click at [77, 64] on span "Color / Gradient" at bounding box center [69, 64] width 24 height 6
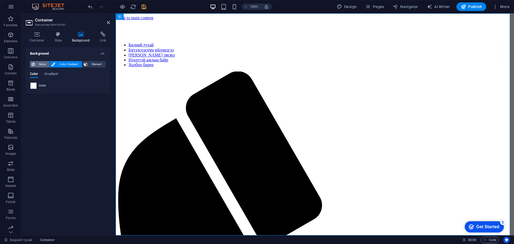
click at [45, 63] on span "None" at bounding box center [42, 64] width 12 height 6
click at [48, 40] on h4 "Container" at bounding box center [38, 37] width 25 height 11
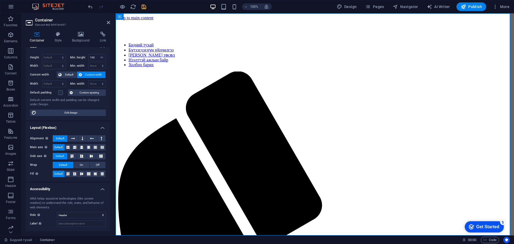
scroll to position [6, 0]
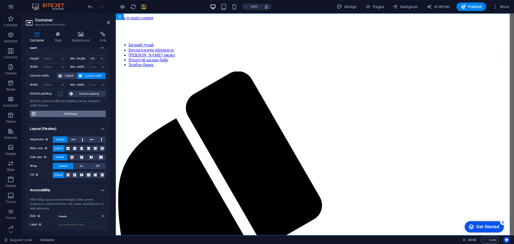
click at [70, 113] on span "Edit design" at bounding box center [71, 113] width 66 height 6
select select "rem"
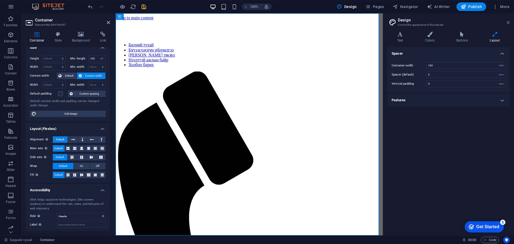
click at [509, 21] on icon at bounding box center [507, 22] width 3 height 4
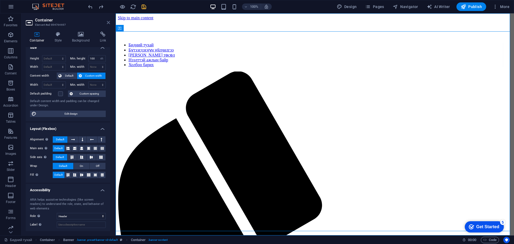
click at [109, 21] on icon at bounding box center [108, 22] width 3 height 4
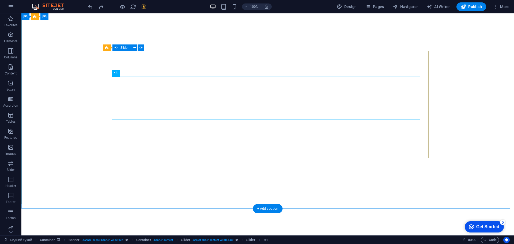
scroll to position [0, 0]
